Goal: Find specific page/section: Find specific page/section

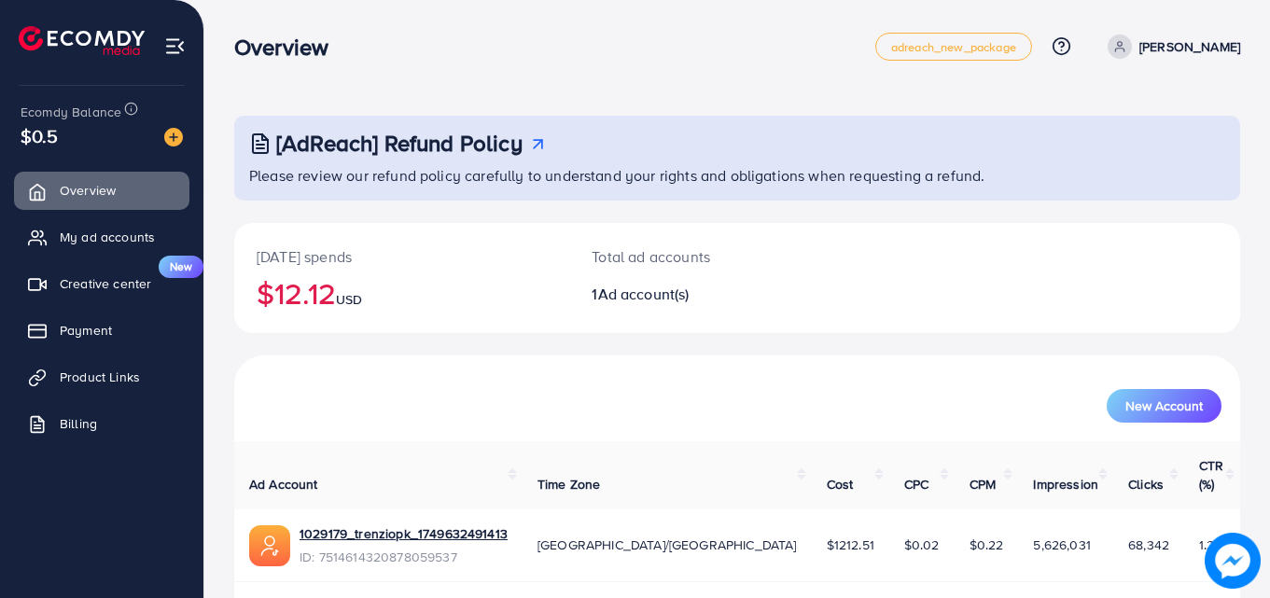
click at [81, 210] on ul "Overview My ad accounts Creative center New Payment Product Links Billing" at bounding box center [101, 313] width 203 height 298
click at [79, 227] on link "My ad accounts" at bounding box center [101, 236] width 175 height 37
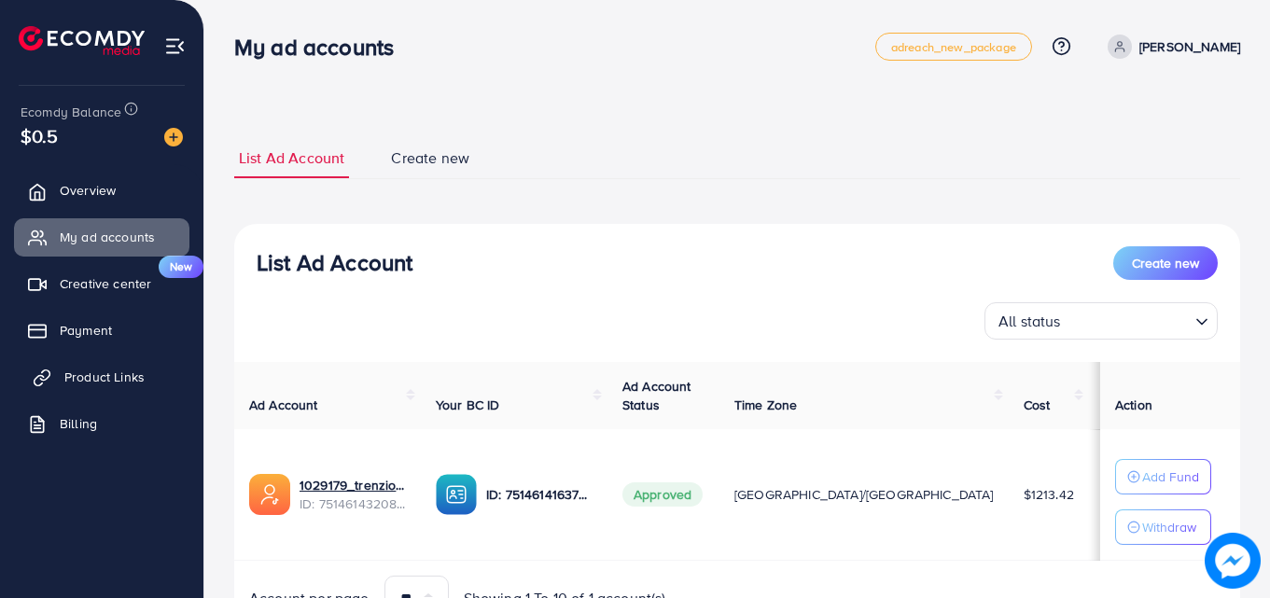
click at [142, 364] on link "Product Links" at bounding box center [101, 376] width 175 height 37
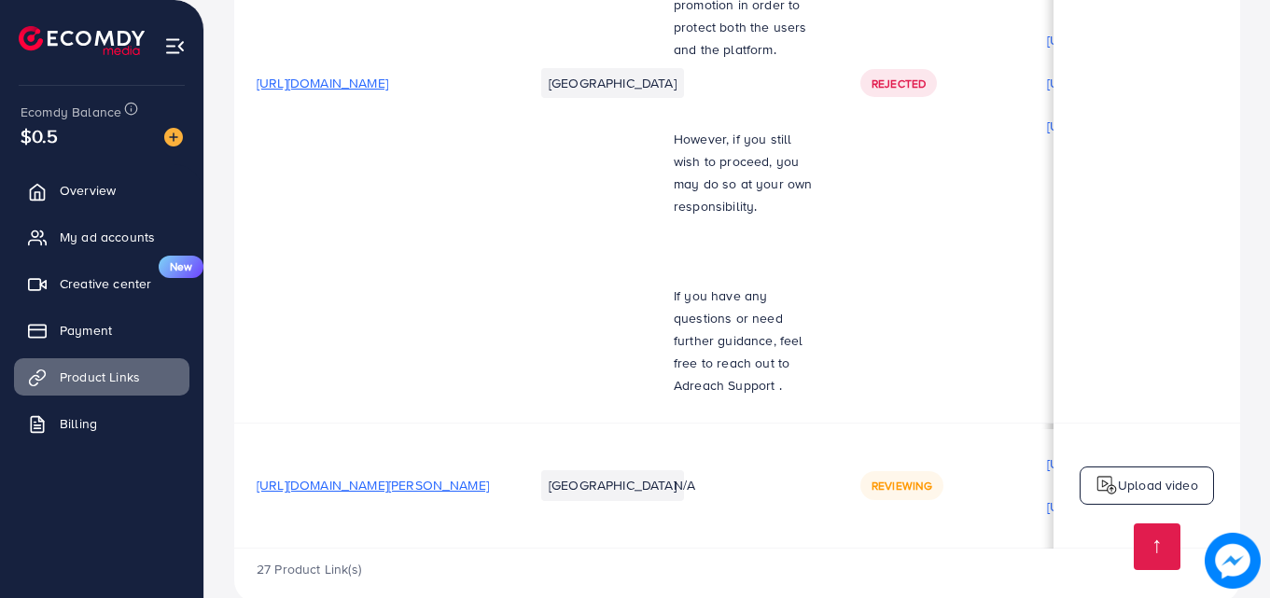
click at [593, 344] on td "[GEOGRAPHIC_DATA]" at bounding box center [582, 83] width 140 height 680
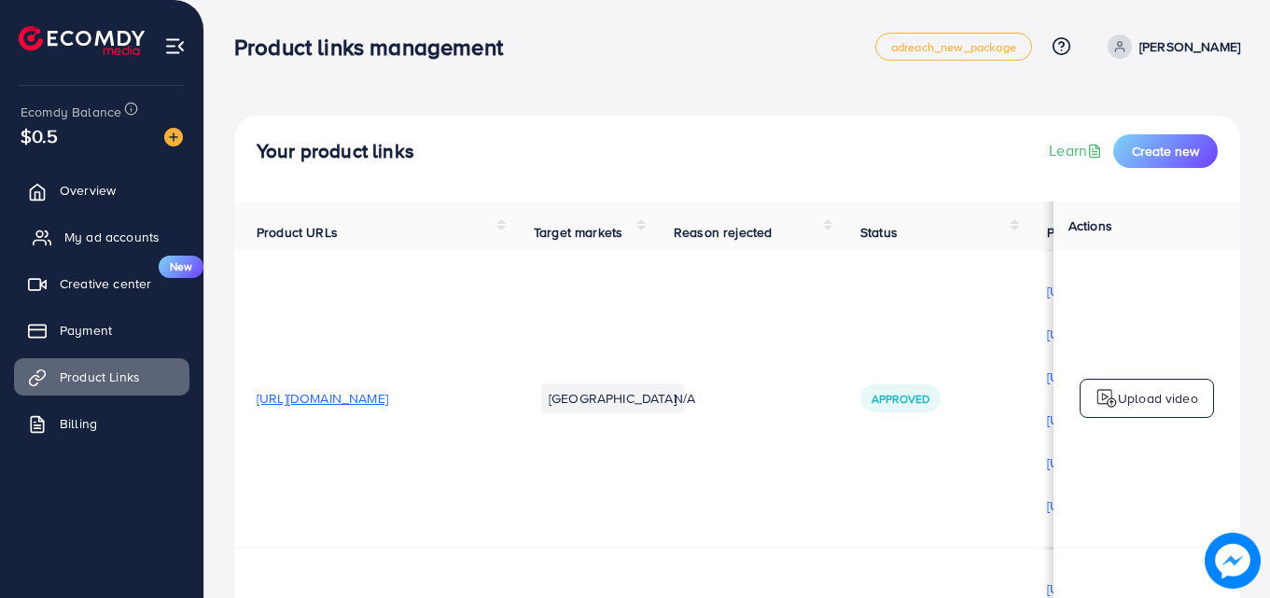
click at [63, 220] on link "My ad accounts" at bounding box center [101, 236] width 175 height 37
